Goal: Transaction & Acquisition: Purchase product/service

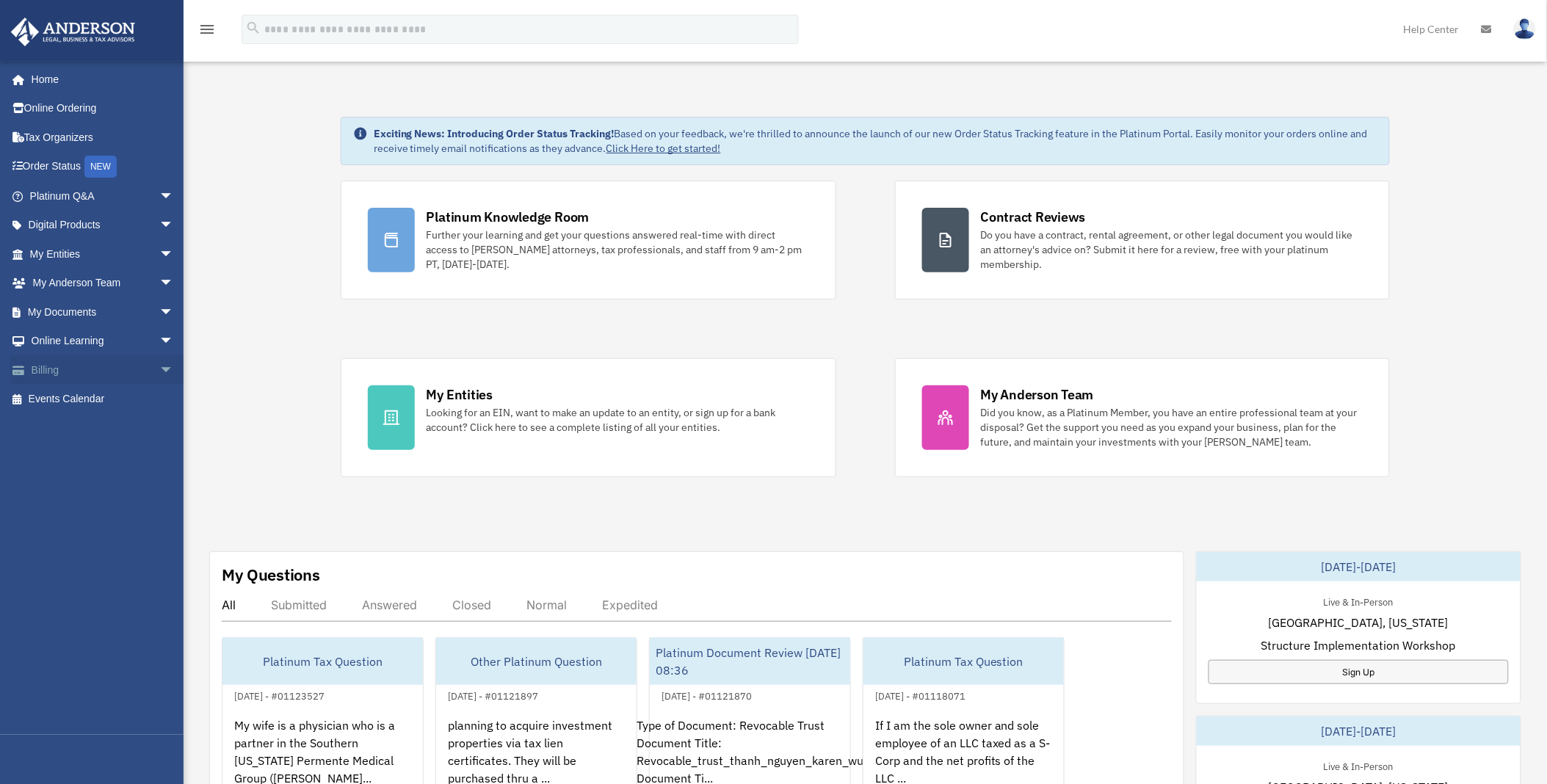
click at [49, 367] on link "Billing arrow_drop_down" at bounding box center [103, 370] width 185 height 29
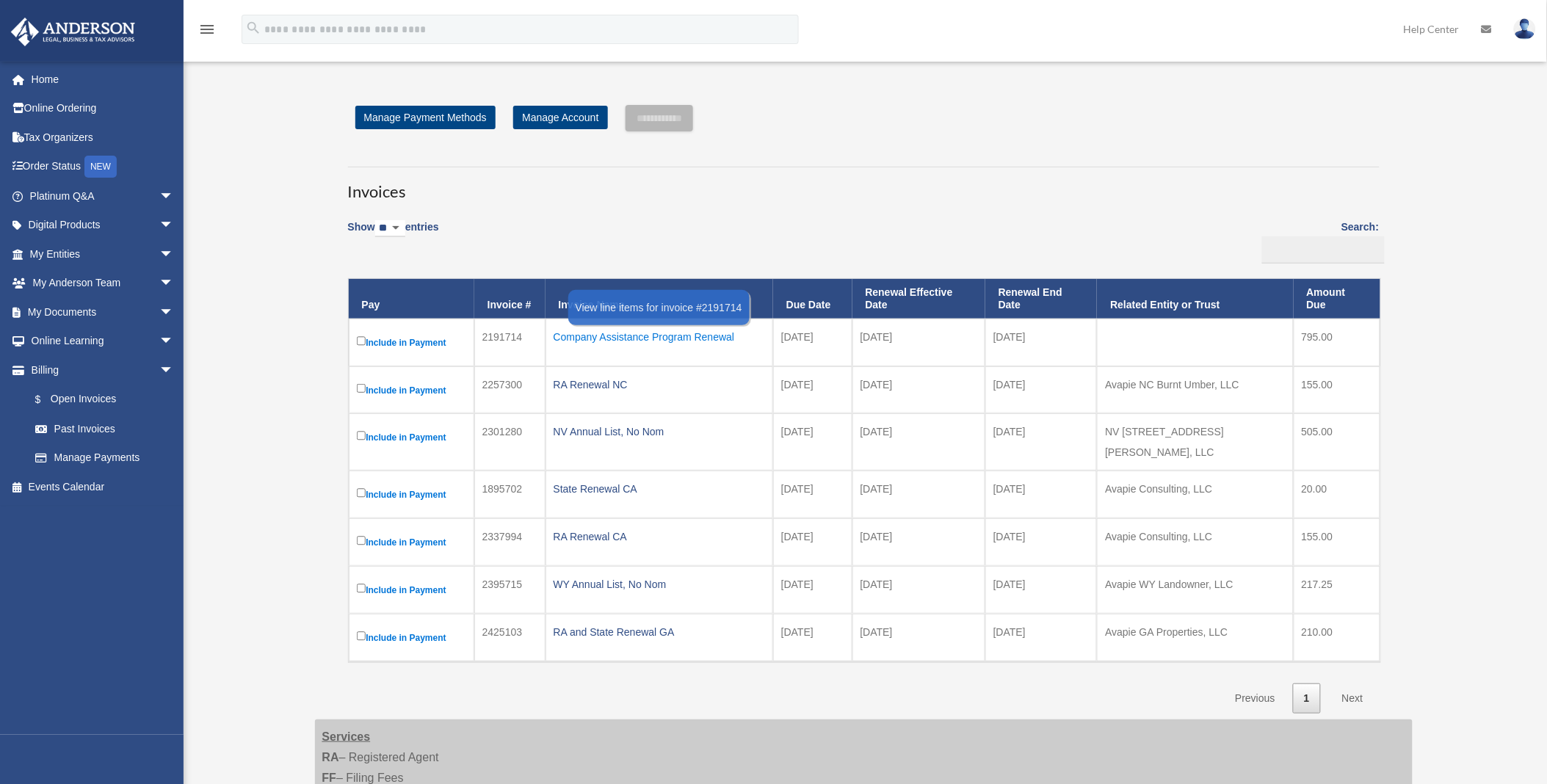
click at [700, 336] on div "Company Assistance Program Renewal" at bounding box center [659, 337] width 212 height 21
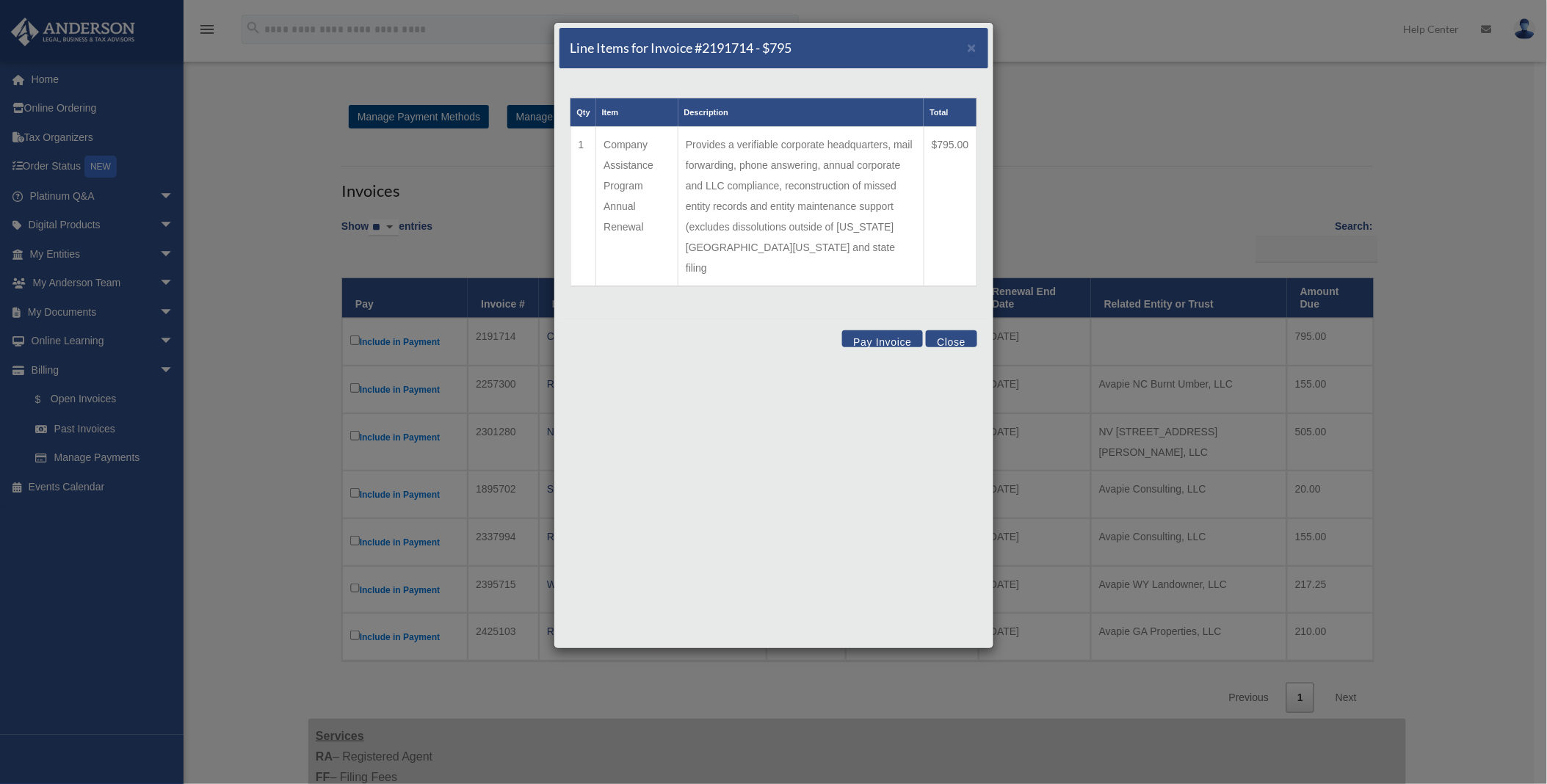
click at [870, 330] on button "Pay Invoice" at bounding box center [883, 339] width 80 height 17
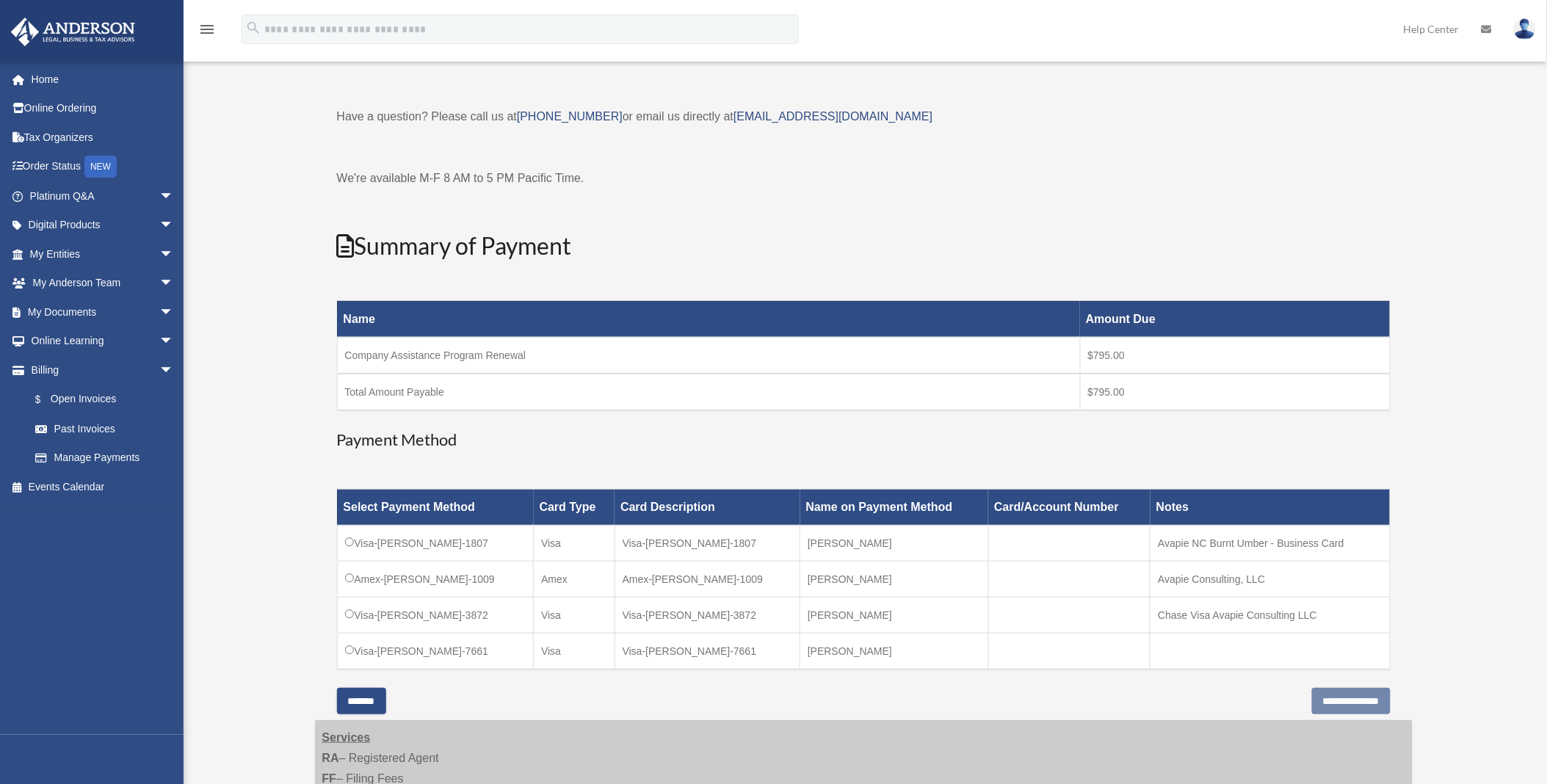
scroll to position [189, 0]
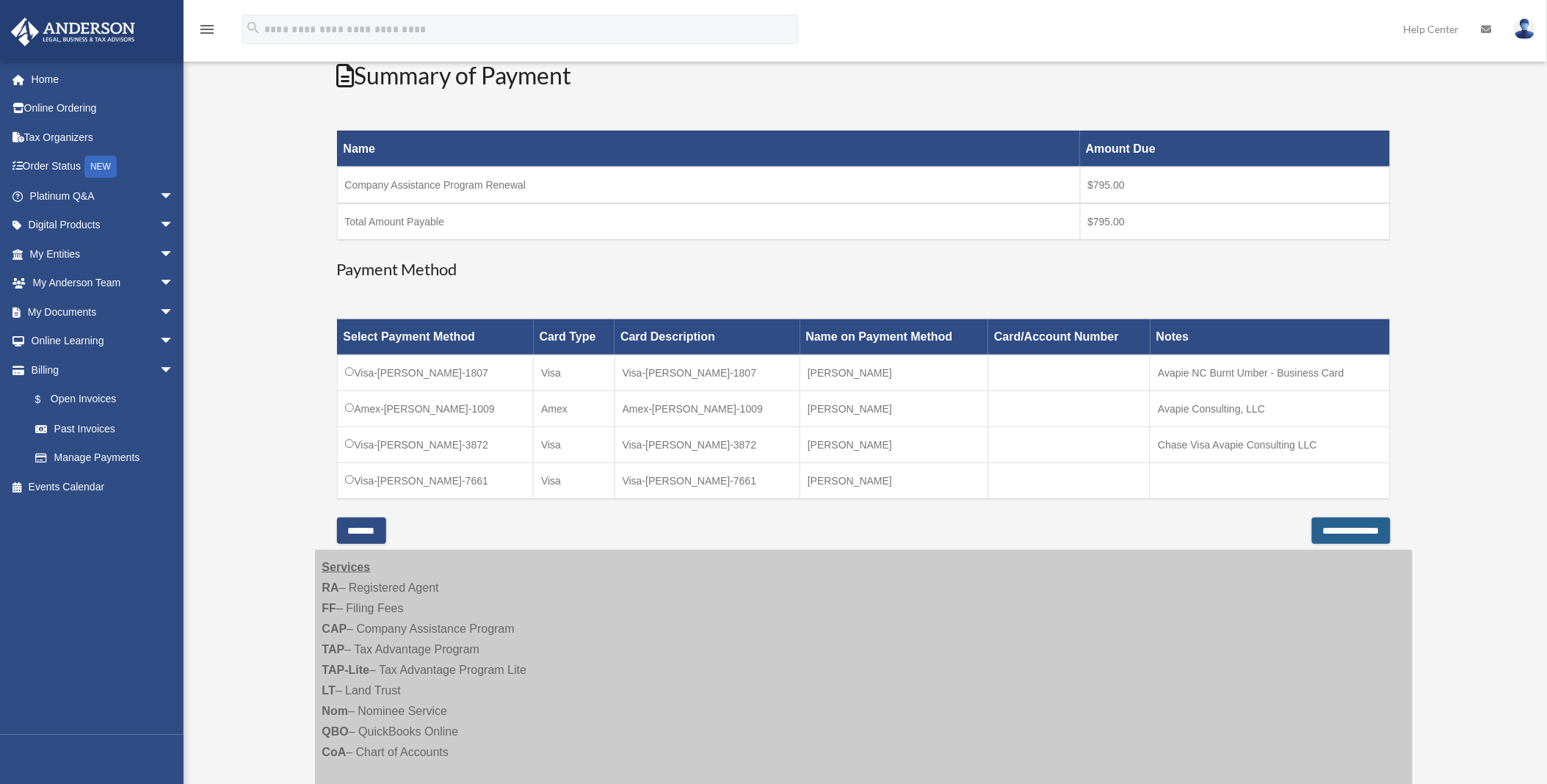
click at [1337, 530] on input "**********" at bounding box center [1351, 530] width 79 height 26
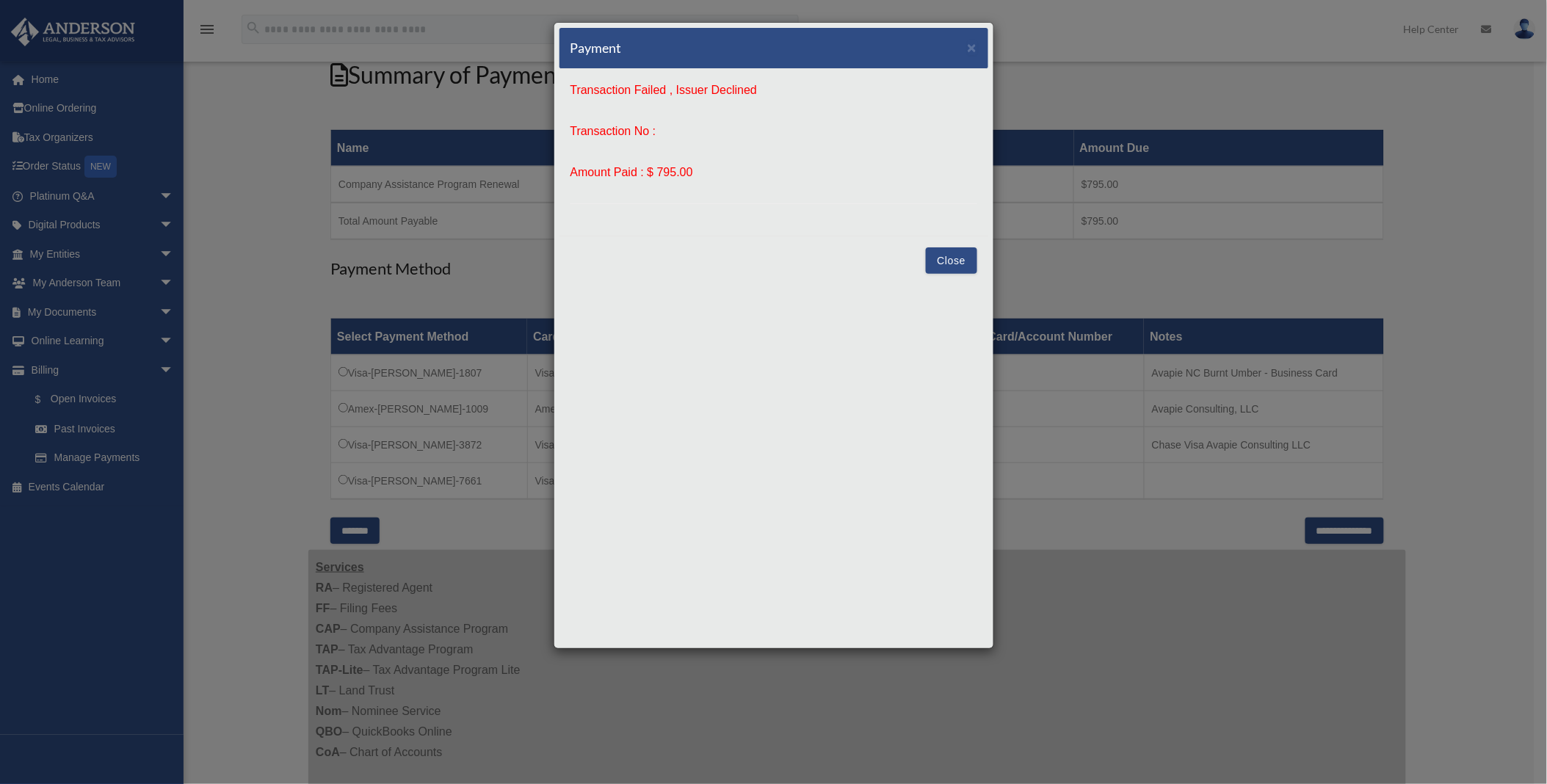
click at [941, 254] on button "Close" at bounding box center [951, 260] width 51 height 26
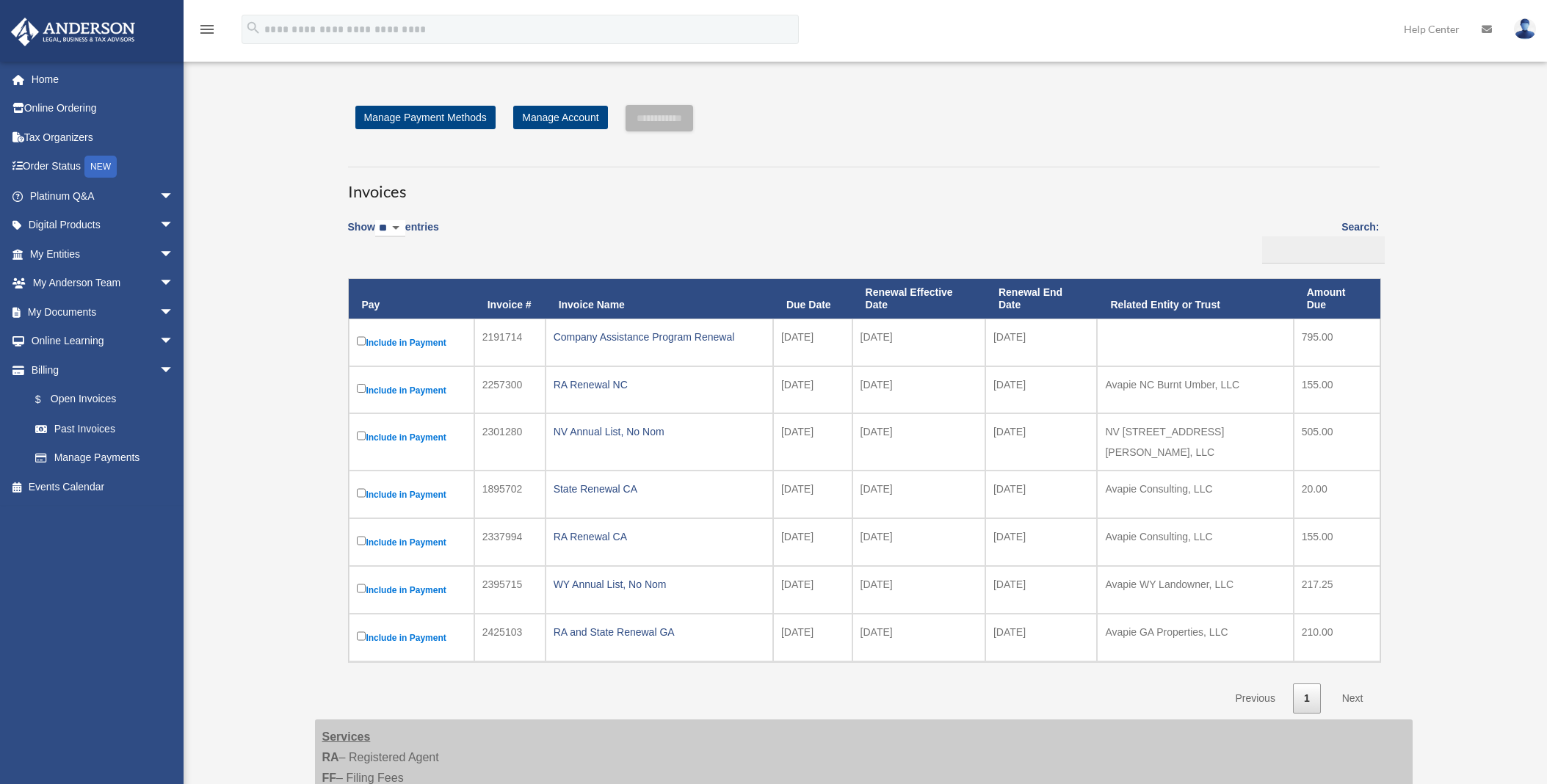
scroll to position [189, 0]
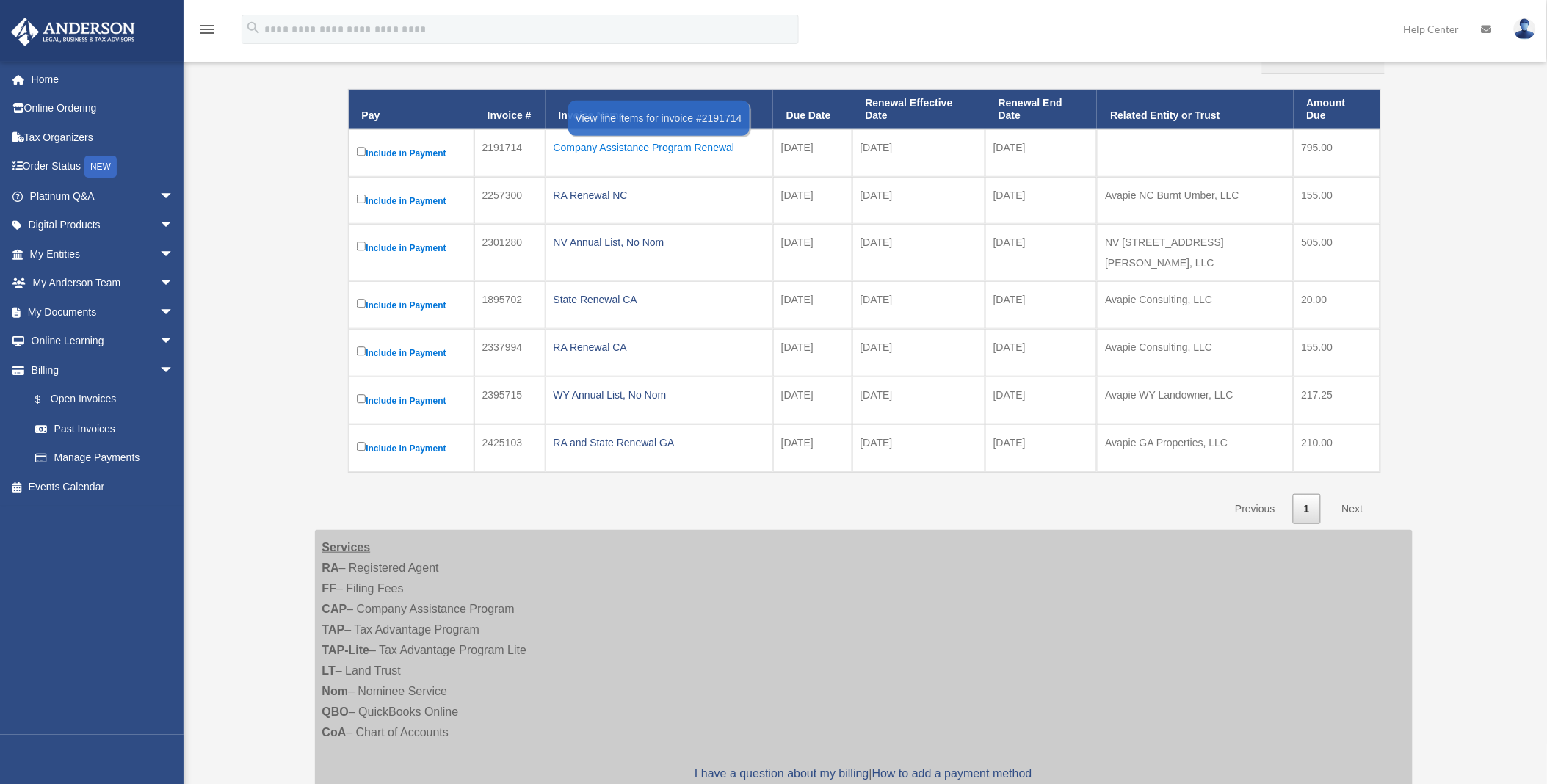
click at [588, 147] on div "Company Assistance Program Renewal" at bounding box center [659, 148] width 212 height 21
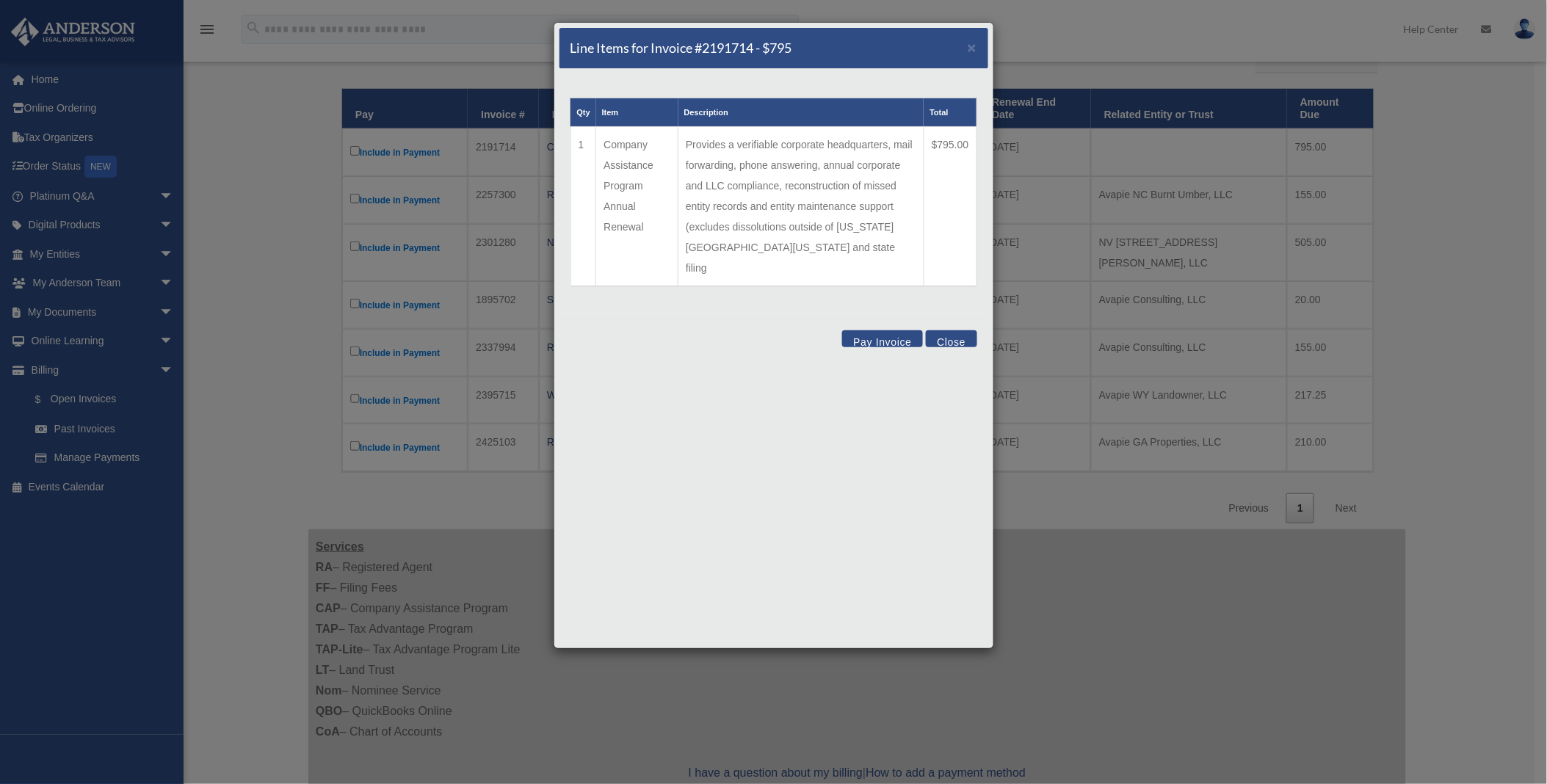
click at [880, 330] on button "Pay Invoice" at bounding box center [883, 339] width 80 height 17
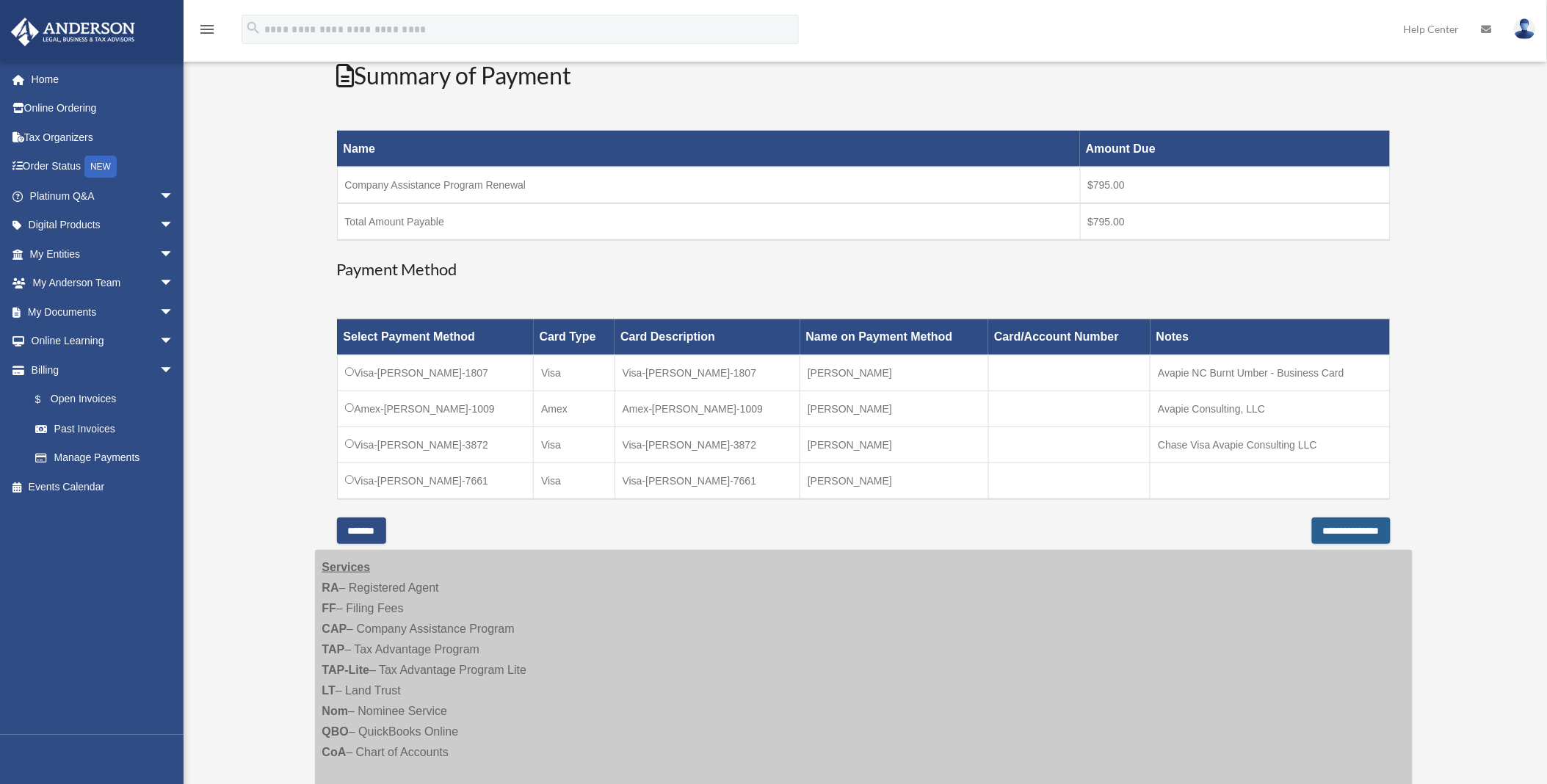
click at [1314, 527] on input "**********" at bounding box center [1351, 530] width 79 height 26
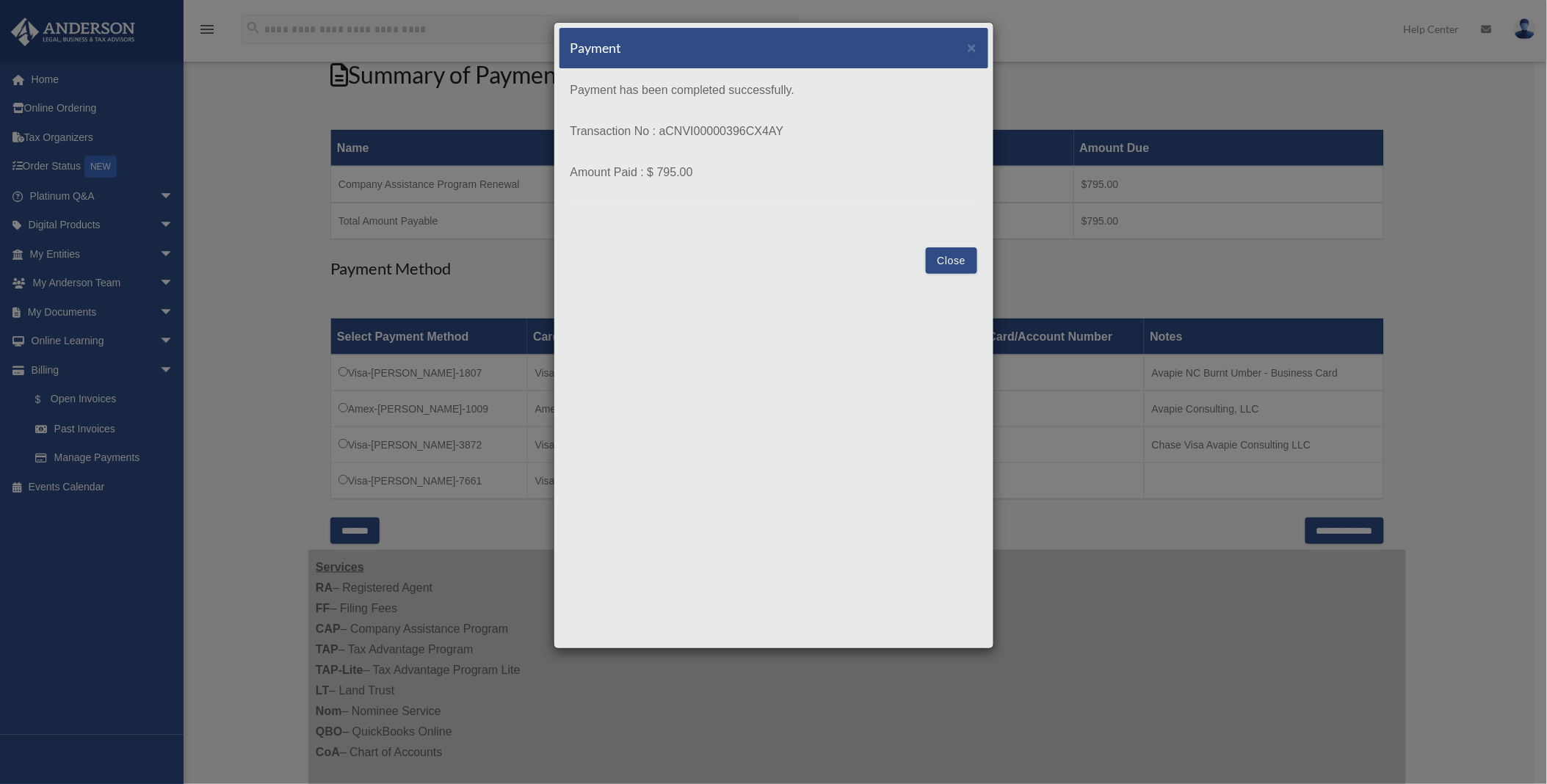
click at [960, 257] on button "Close" at bounding box center [951, 260] width 51 height 26
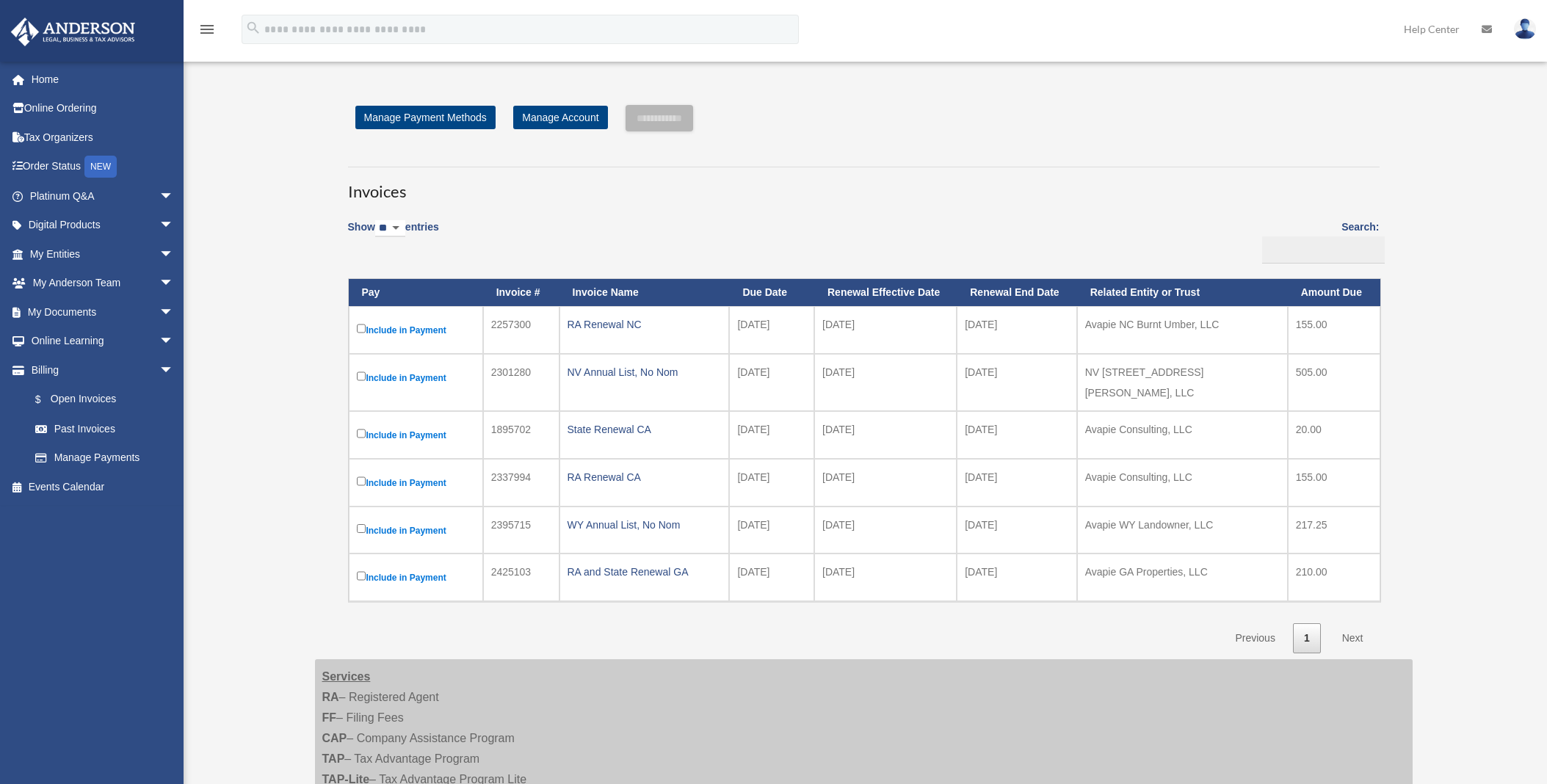
scroll to position [189, 0]
